Goal: Information Seeking & Learning: Find specific fact

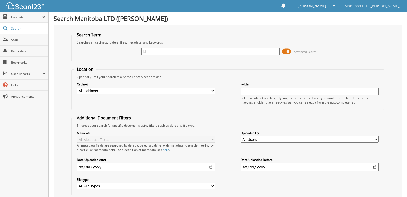
type input "L"
type input "[PERSON_NAME]"
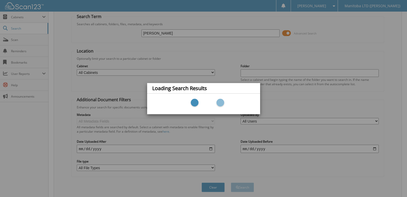
scroll to position [37, 0]
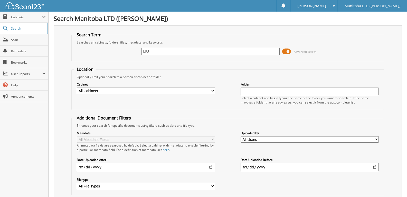
type input "LIU"
click at [154, 52] on input "[PERSON_NAME]" at bounding box center [211, 52] width 138 height 8
type input "[PERSON_NAME]"
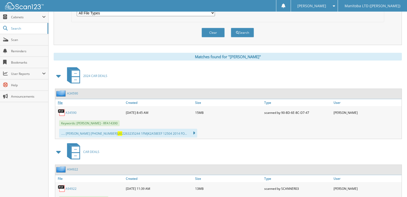
scroll to position [195, 0]
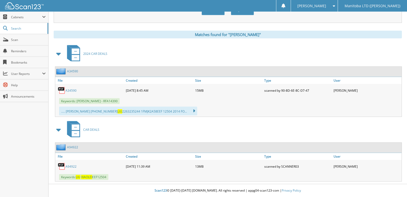
click at [72, 90] on link "A34590" at bounding box center [71, 90] width 11 height 4
